Goal: Use online tool/utility: Utilize a website feature to perform a specific function

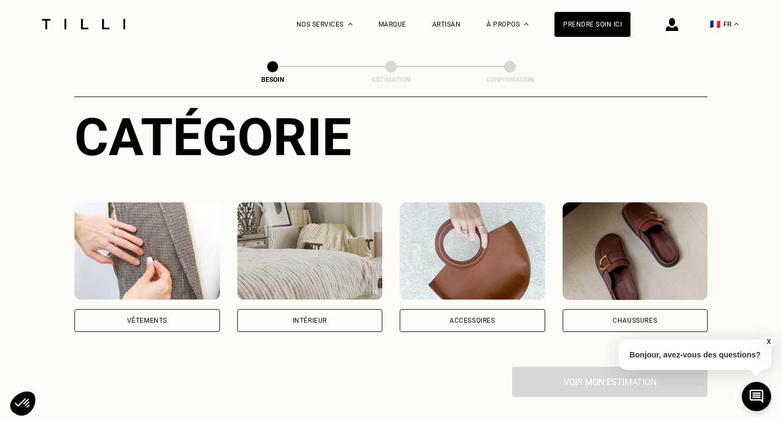
scroll to position [136, 0]
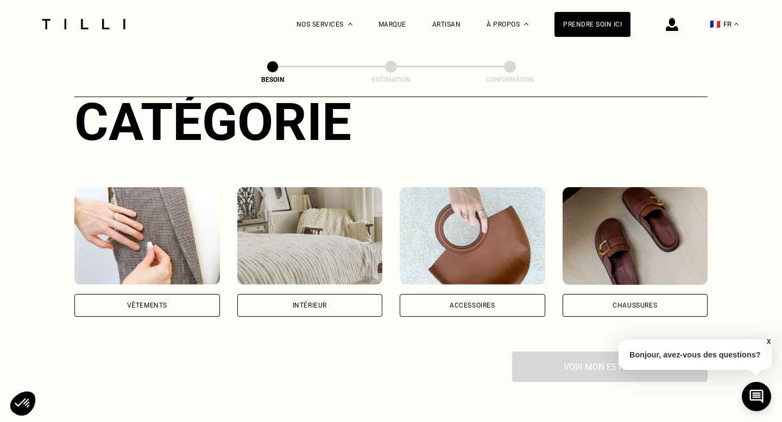
click at [145, 298] on div "Vêtements" at bounding box center [147, 305] width 146 height 23
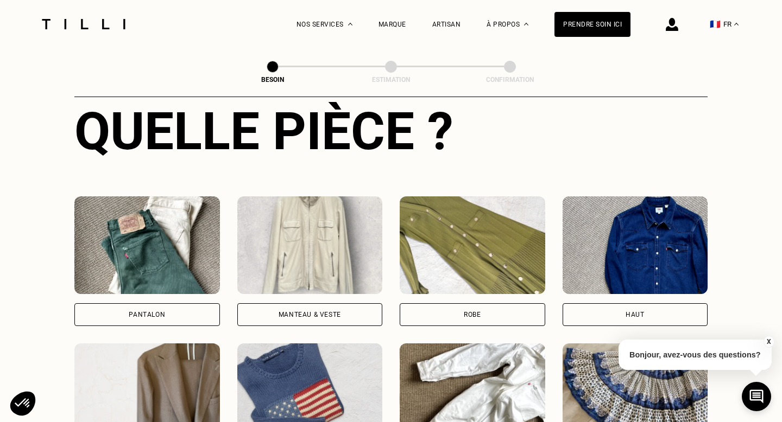
scroll to position [426, 0]
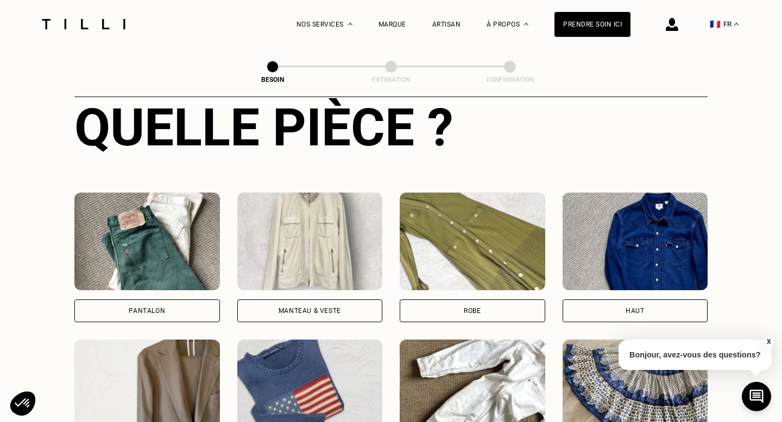
click at [494, 300] on div "Robe" at bounding box center [473, 311] width 146 height 23
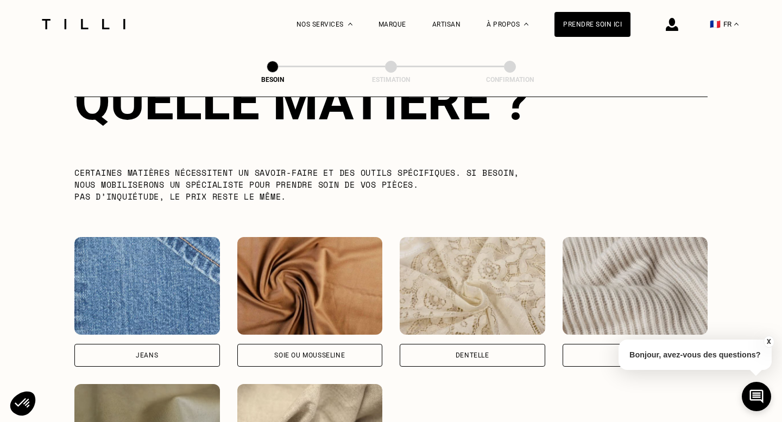
scroll to position [1059, 0]
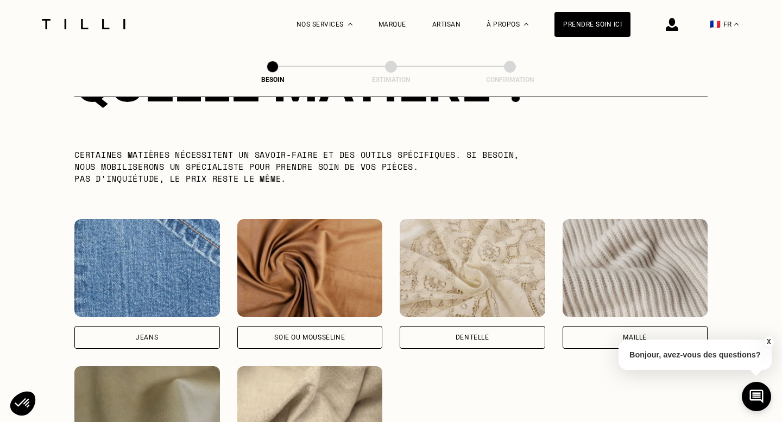
click at [119, 326] on div "Jeans" at bounding box center [147, 337] width 146 height 23
select select "FR"
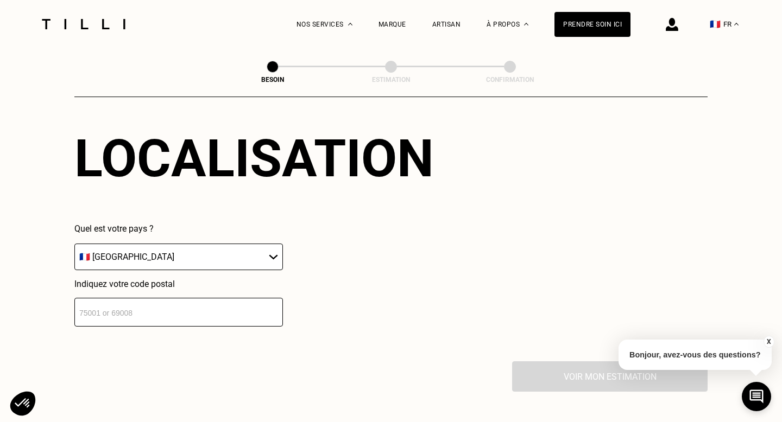
scroll to position [1512, 0]
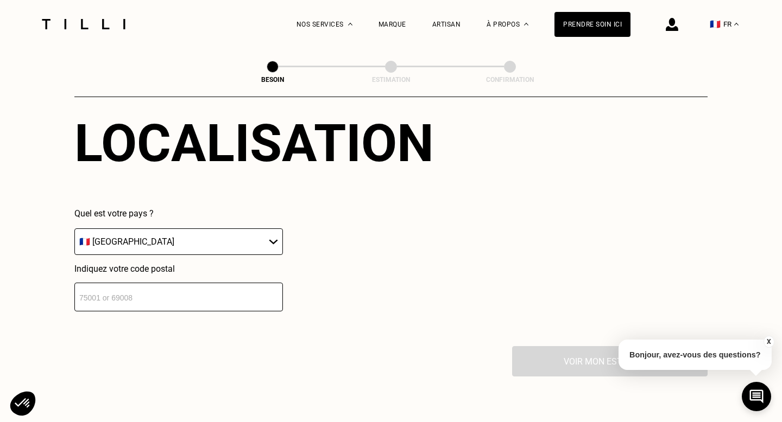
click at [212, 285] on input "number" at bounding box center [178, 297] width 209 height 29
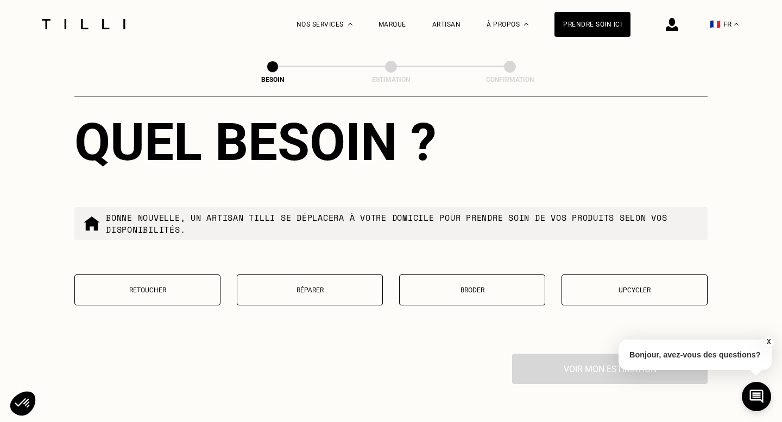
scroll to position [1785, 0]
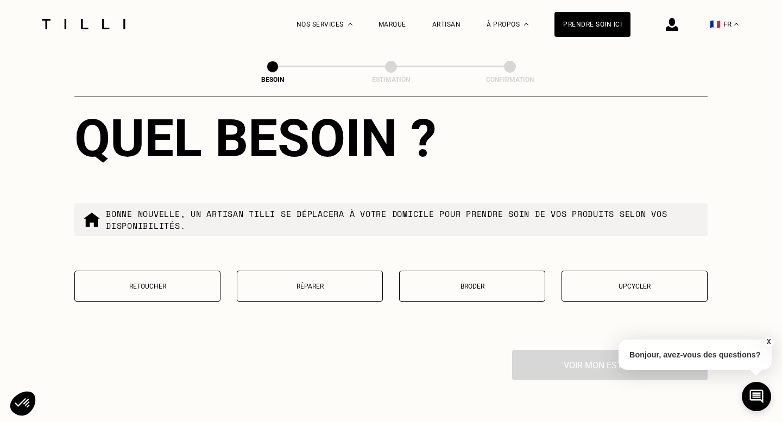
type input "75017"
click at [159, 287] on button "Retoucher" at bounding box center [147, 286] width 146 height 31
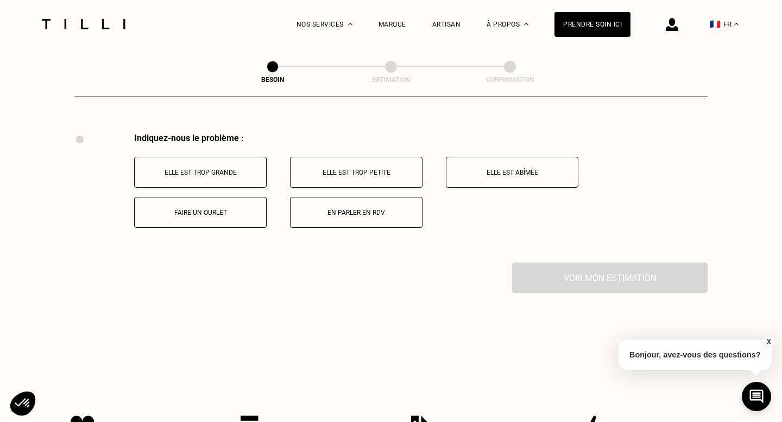
scroll to position [2003, 0]
click at [220, 168] on p "Elle est trop grande" at bounding box center [200, 172] width 121 height 8
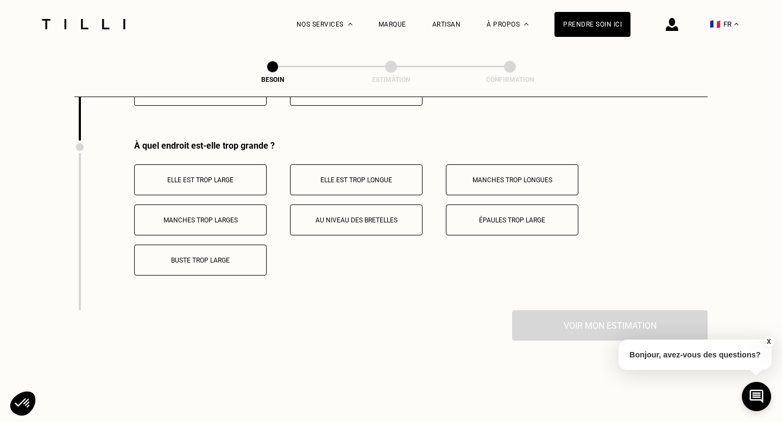
scroll to position [2133, 0]
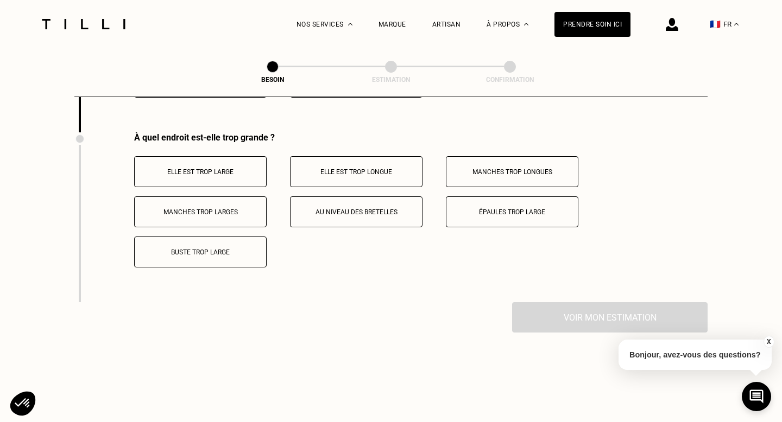
click at [342, 167] on button "Elle est trop longue" at bounding box center [356, 171] width 133 height 31
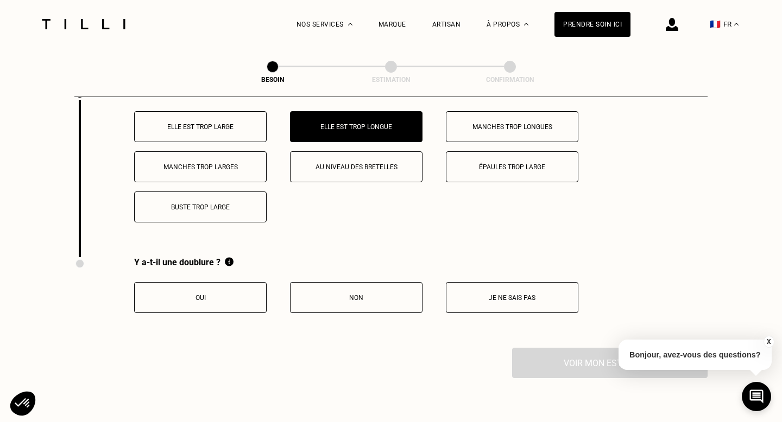
scroll to position [2181, 0]
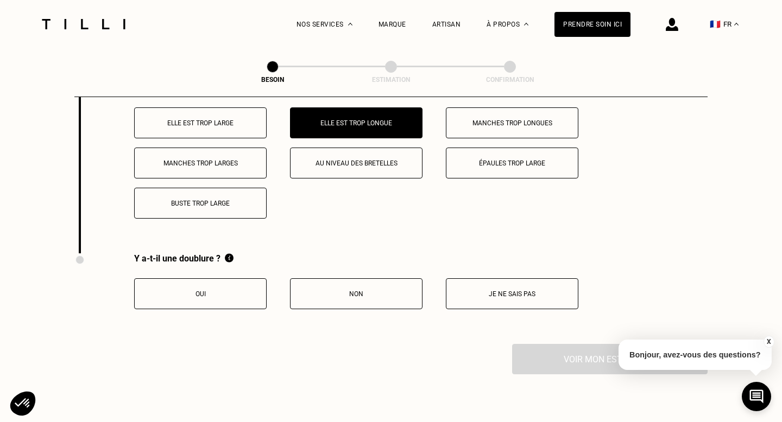
click at [354, 290] on button "Non" at bounding box center [356, 294] width 133 height 31
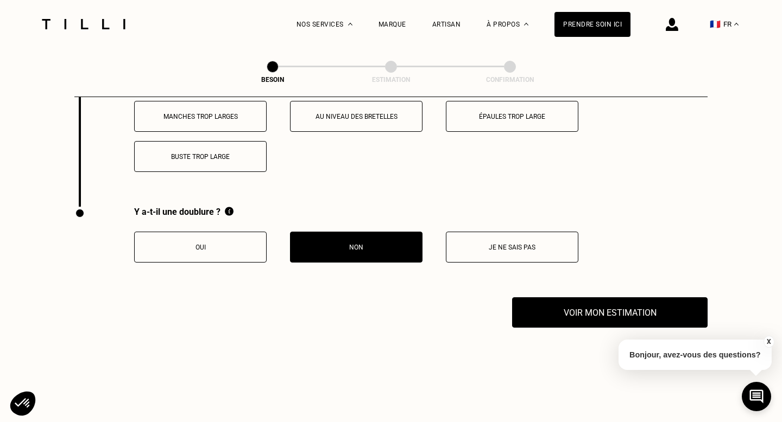
scroll to position [2251, 0]
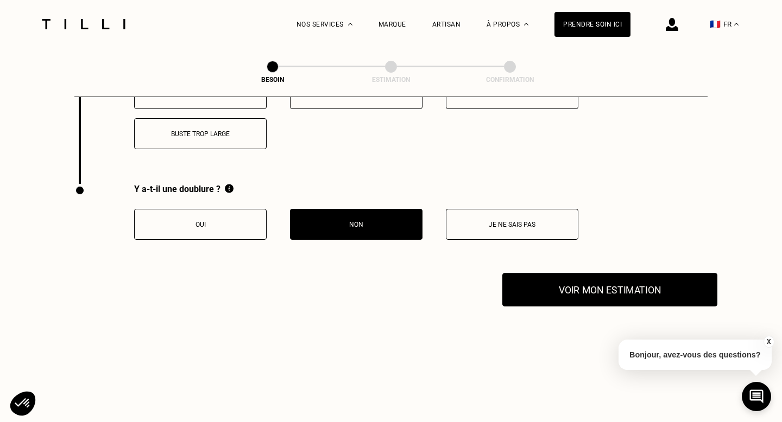
click at [563, 279] on button "Voir mon estimation" at bounding box center [609, 290] width 215 height 34
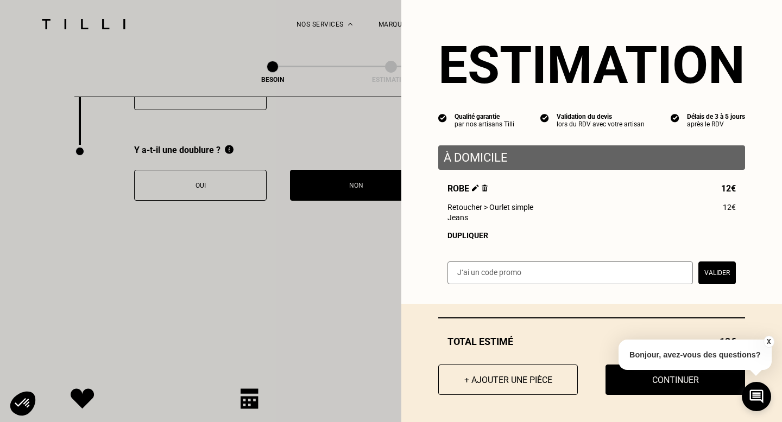
scroll to position [2289, 0]
